Goal: Navigation & Orientation: Find specific page/section

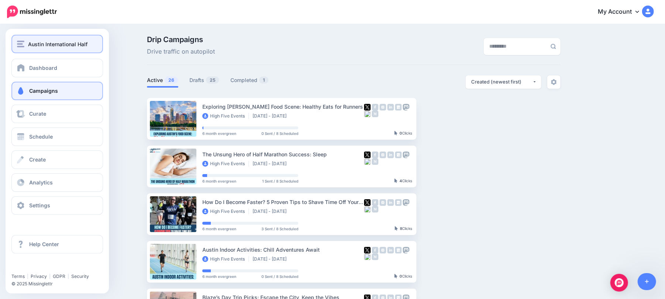
click at [25, 41] on div "Austin International Half" at bounding box center [57, 44] width 80 height 8
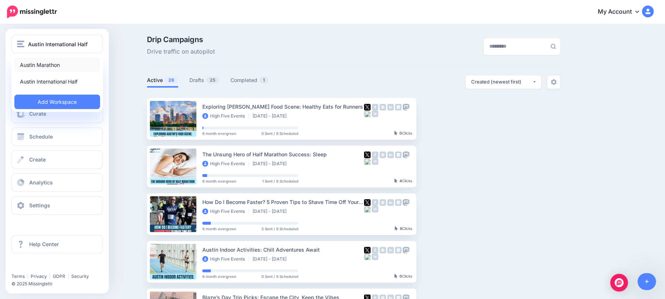
click at [55, 66] on link "Austin Marathon" at bounding box center [57, 65] width 86 height 14
